Goal: Task Accomplishment & Management: Use online tool/utility

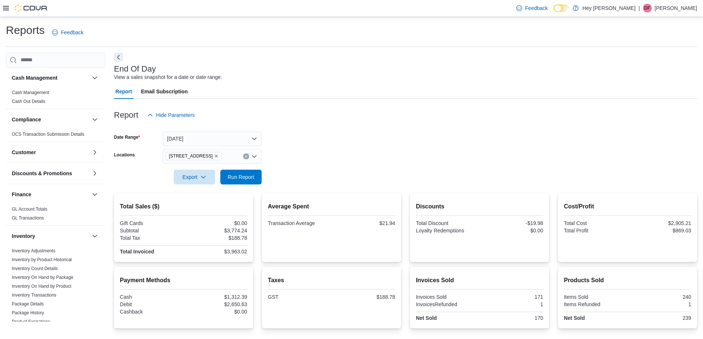
scroll to position [258, 0]
click at [224, 136] on button "Today" at bounding box center [212, 138] width 99 height 15
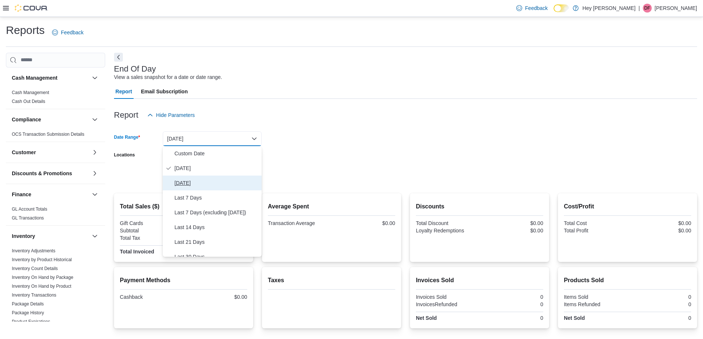
drag, startPoint x: 189, startPoint y: 185, endPoint x: 213, endPoint y: 185, distance: 24.4
click at [197, 185] on span "Yesterday" at bounding box center [217, 183] width 84 height 9
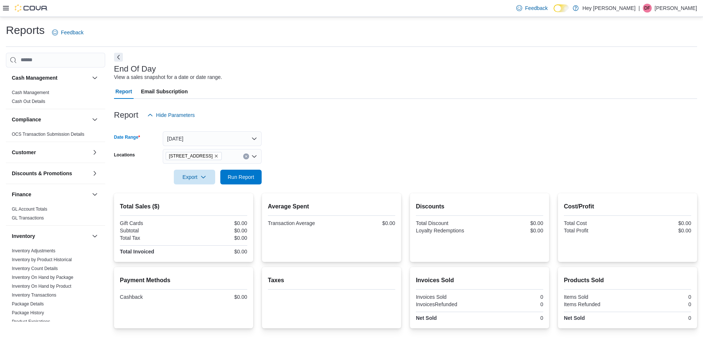
drag, startPoint x: 291, startPoint y: 184, endPoint x: 283, endPoint y: 182, distance: 7.5
click at [288, 183] on form "Date Range Yesterday Locations 15820 Stony Plain Road Export Run Report" at bounding box center [405, 154] width 583 height 62
click at [246, 177] on span "Run Report" at bounding box center [241, 176] width 27 height 7
click at [651, 10] on span "DF" at bounding box center [648, 8] width 6 height 9
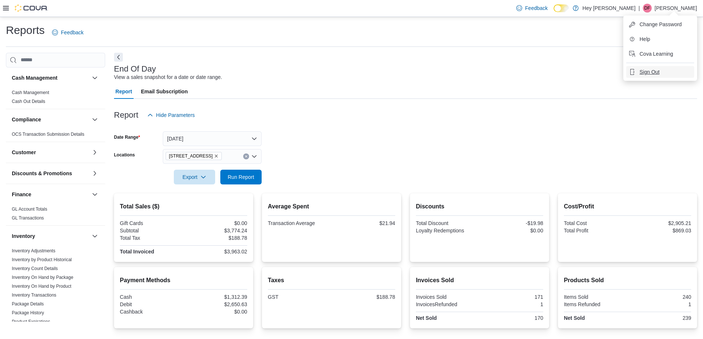
click at [653, 71] on span "Sign Out" at bounding box center [650, 71] width 20 height 7
